Goal: Task Accomplishment & Management: Complete application form

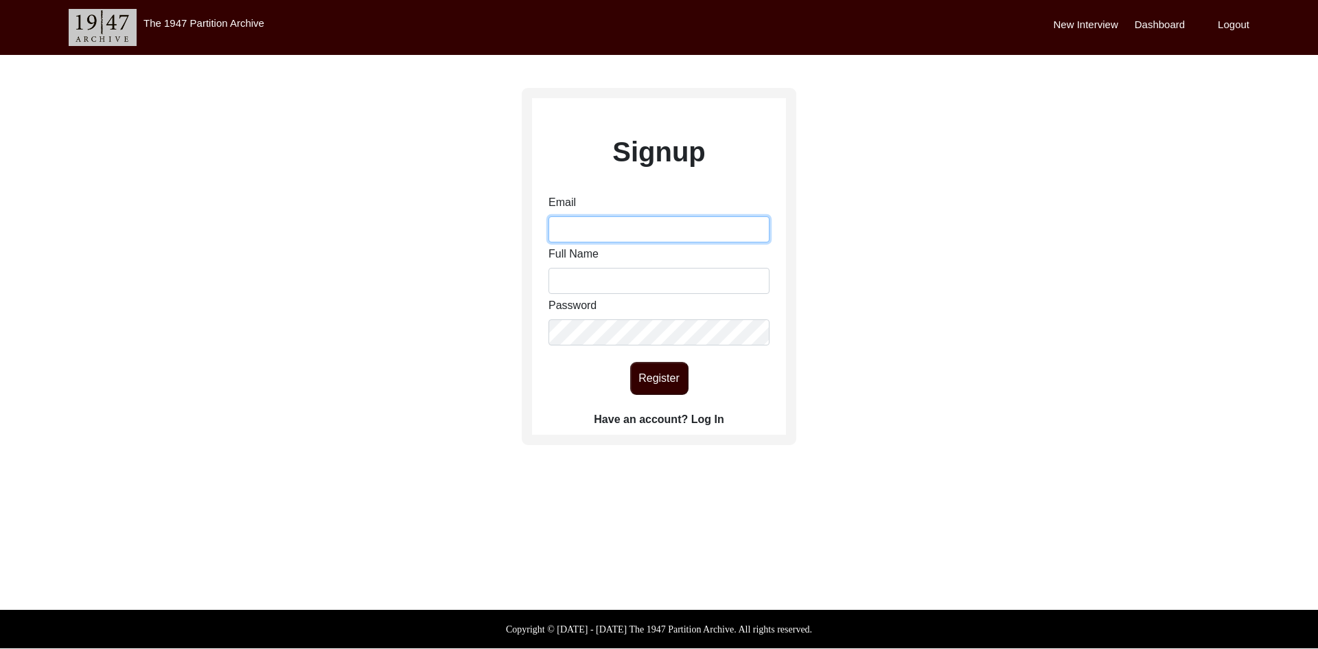
click at [587, 226] on input "Email" at bounding box center [658, 229] width 221 height 26
type input "[EMAIL_ADDRESS][DOMAIN_NAME]"
click at [618, 279] on input "Full Name" at bounding box center [658, 281] width 221 height 26
click at [384, 296] on div "Signup Email [EMAIL_ADDRESS][DOMAIN_NAME] Full Name Password Register Have an a…" at bounding box center [659, 305] width 1318 height 500
click at [715, 412] on label "Have an account? Log In" at bounding box center [659, 419] width 130 height 16
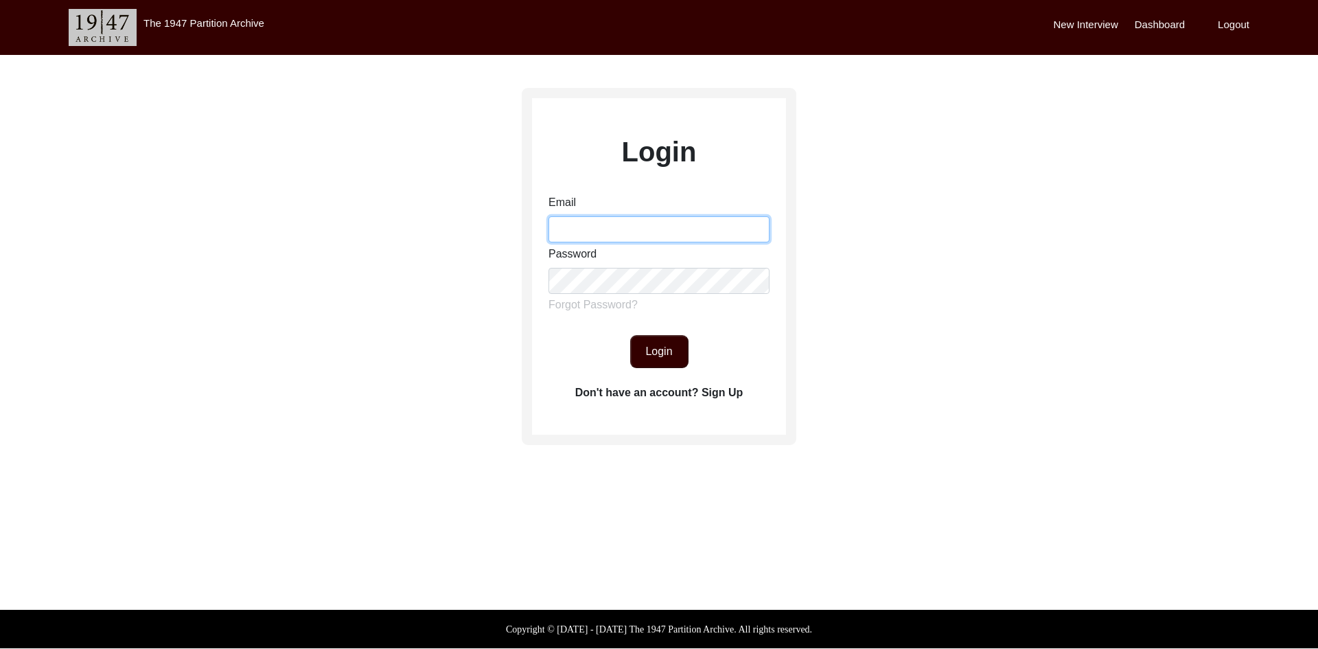
click at [599, 227] on input "Email" at bounding box center [658, 229] width 221 height 26
type input "[EMAIL_ADDRESS][DOMAIN_NAME]"
